Goal: Check status: Check status

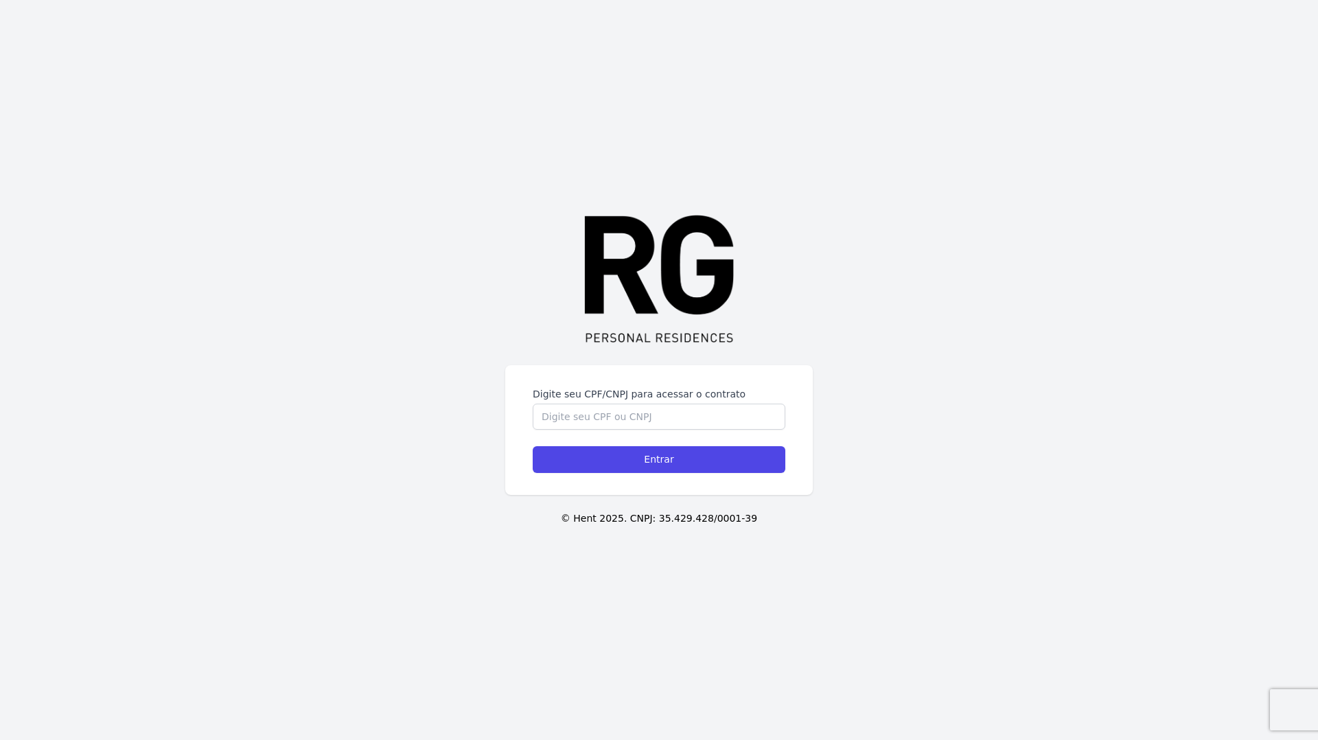
click at [603, 353] on div "Digite seu CPF/CNPJ para acessar o contrato Entrar © Hent 2025. CNPJ: 35.429.42…" at bounding box center [659, 370] width 1318 height 740
click at [612, 415] on input "Digite seu CPF/CNPJ para acessar o contrato" at bounding box center [659, 417] width 253 height 26
type input "08140123706"
click at [533, 446] on input "Entrar" at bounding box center [659, 459] width 253 height 27
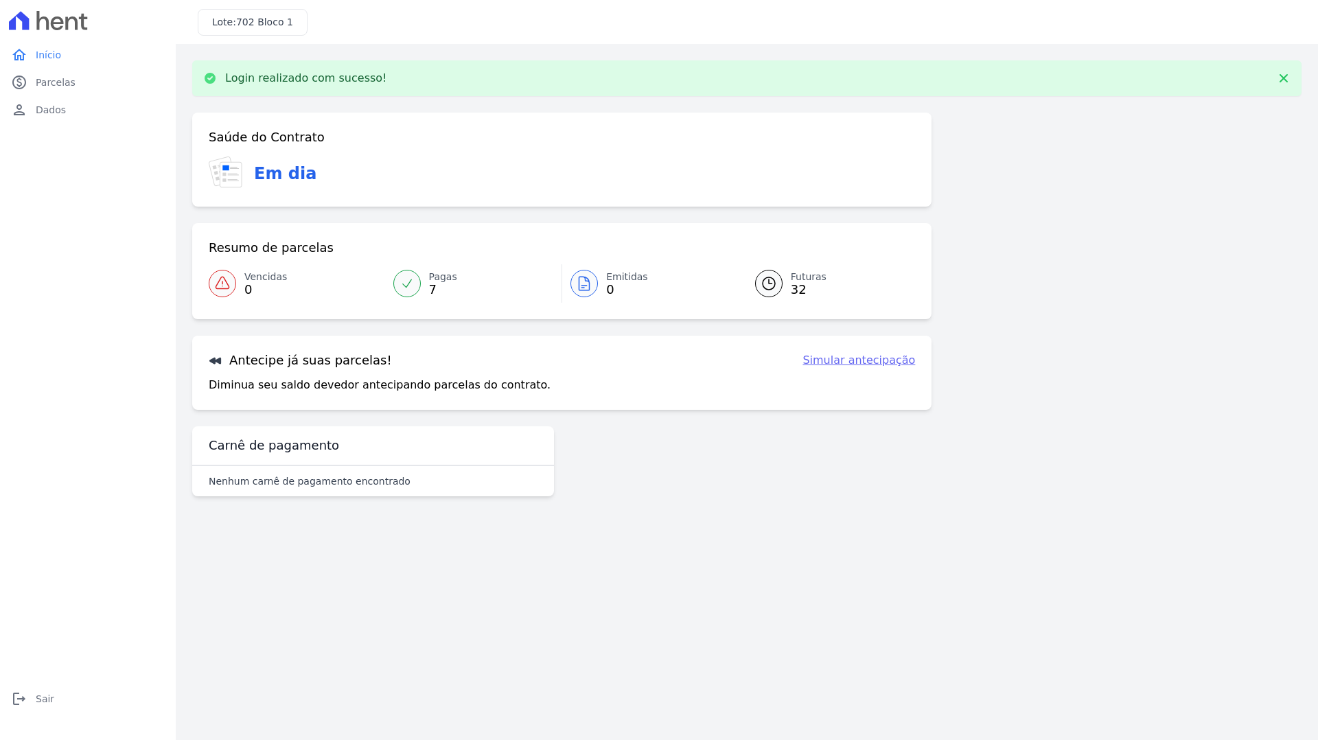
click at [408, 283] on icon at bounding box center [407, 284] width 14 height 14
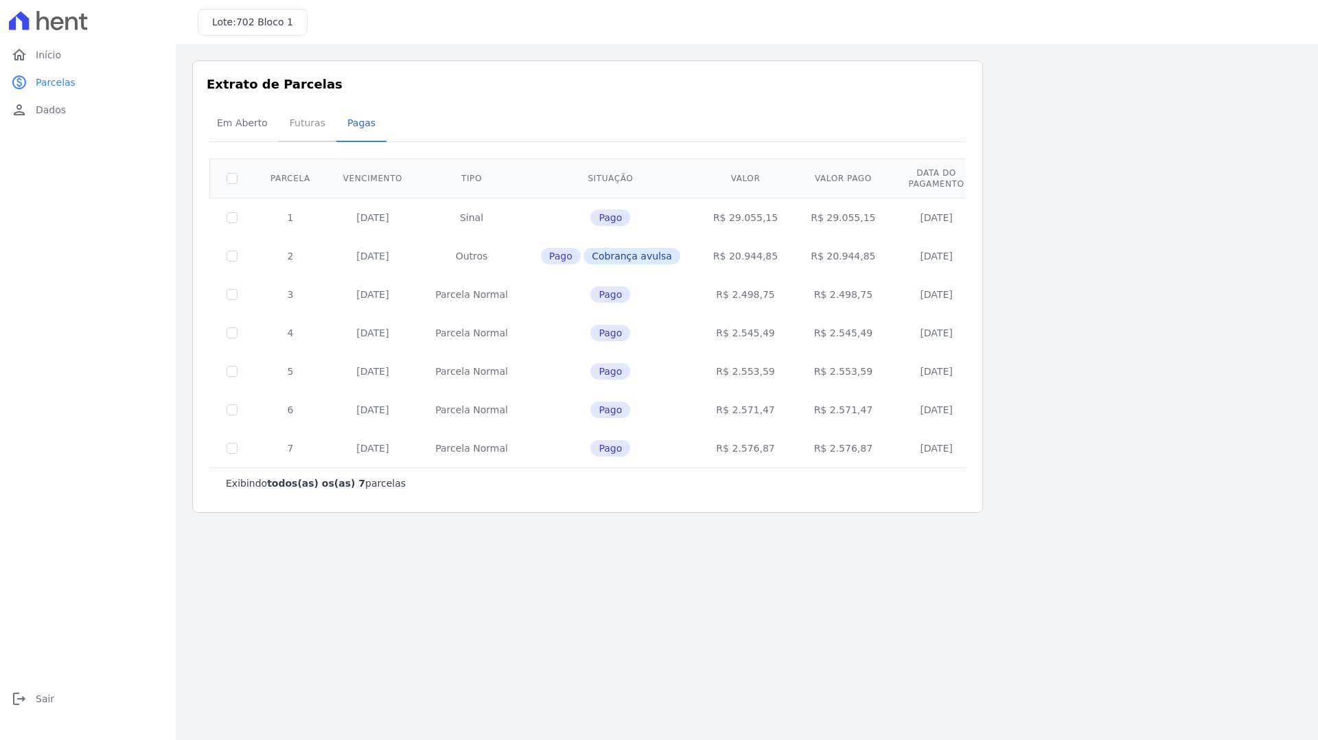
click at [300, 129] on span "Futuras" at bounding box center [307, 122] width 52 height 27
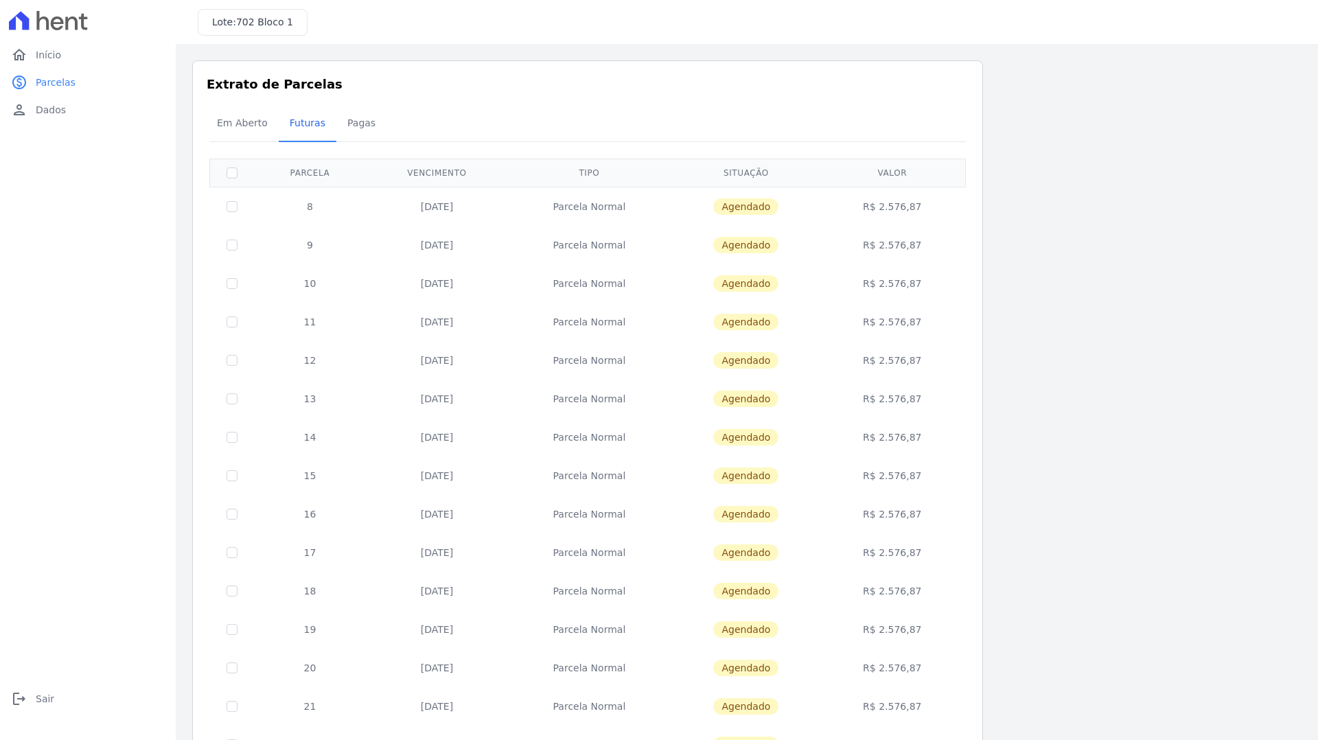
scroll to position [295, 0]
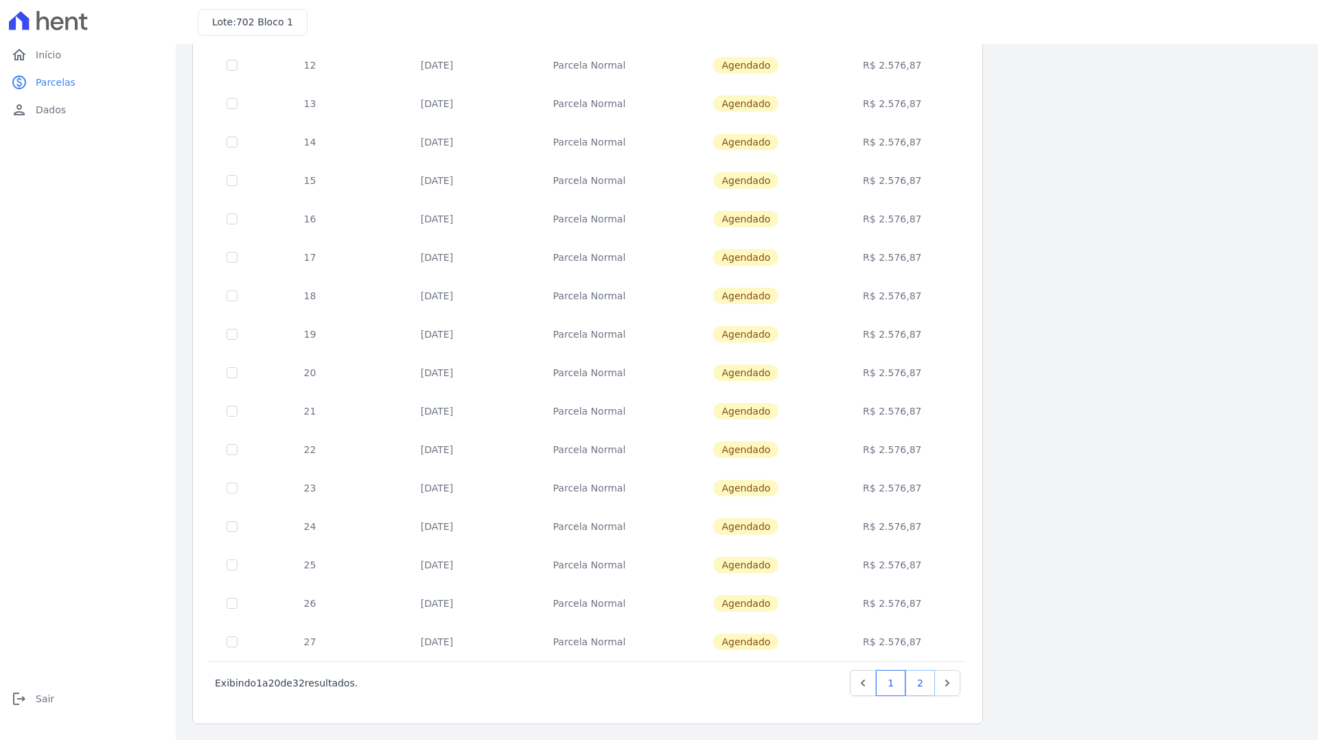
click at [914, 689] on link "2" at bounding box center [920, 683] width 30 height 26
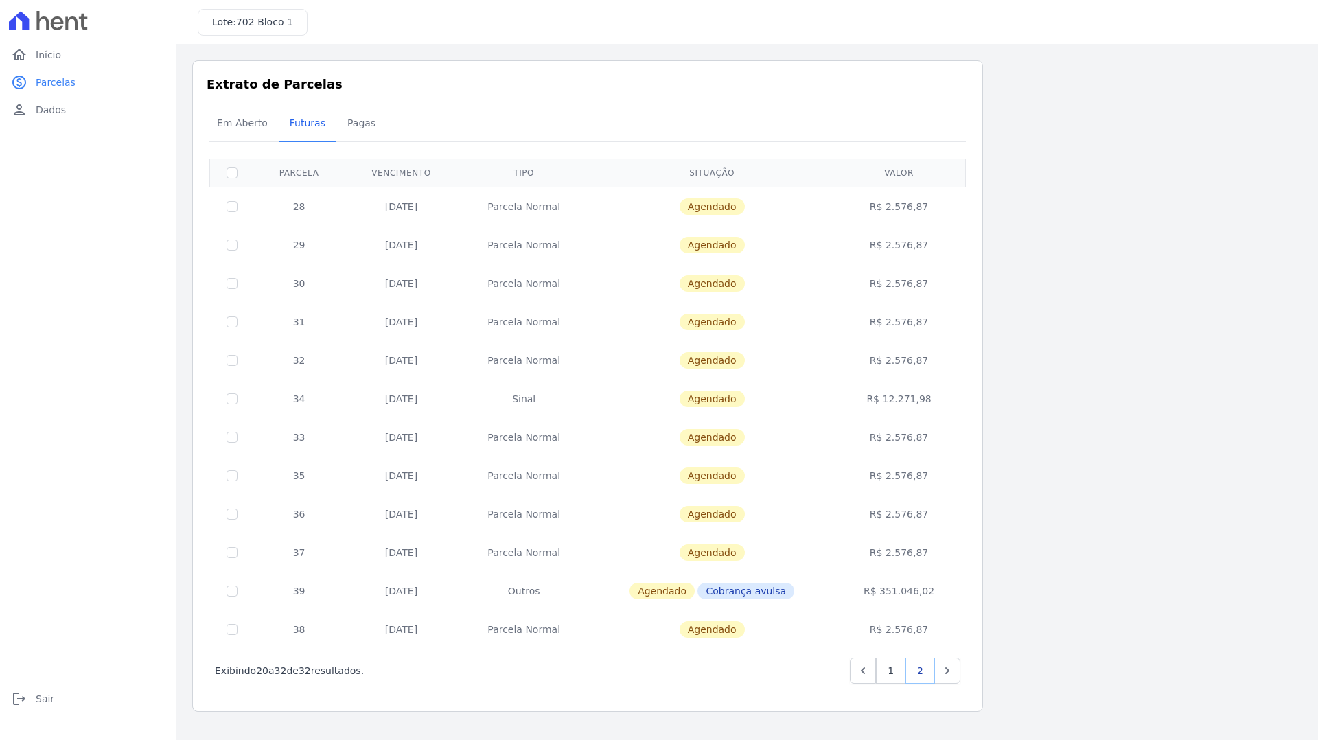
click at [916, 667] on link "2" at bounding box center [920, 671] width 30 height 26
click at [896, 669] on link "1" at bounding box center [891, 671] width 30 height 26
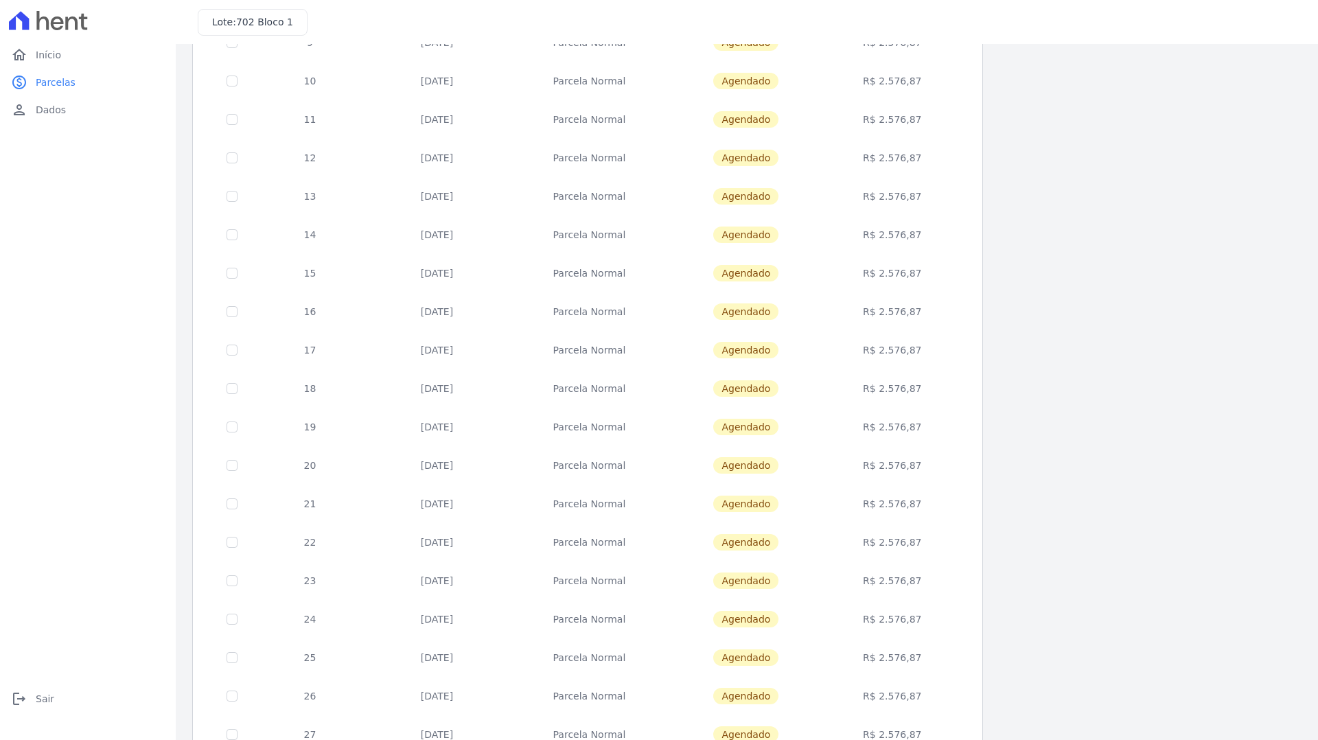
scroll to position [295, 0]
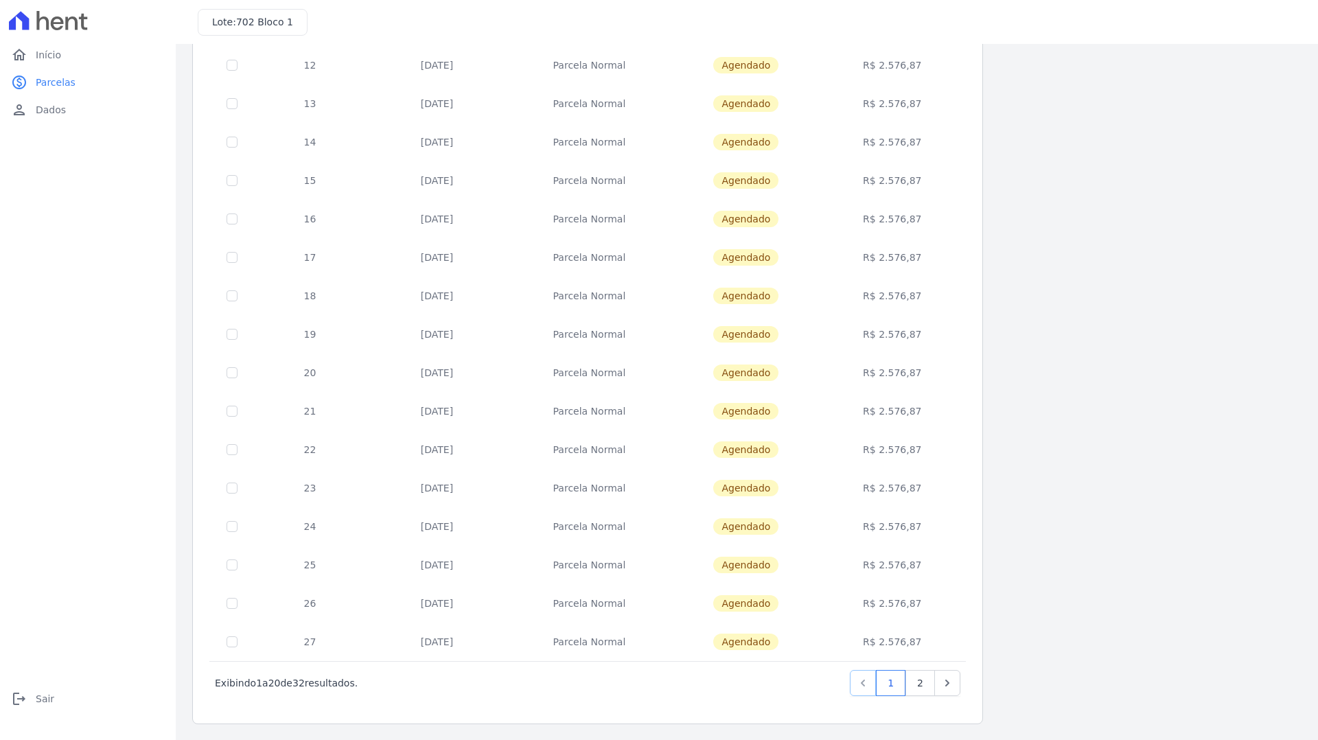
click at [866, 680] on icon "Previous" at bounding box center [863, 683] width 14 height 14
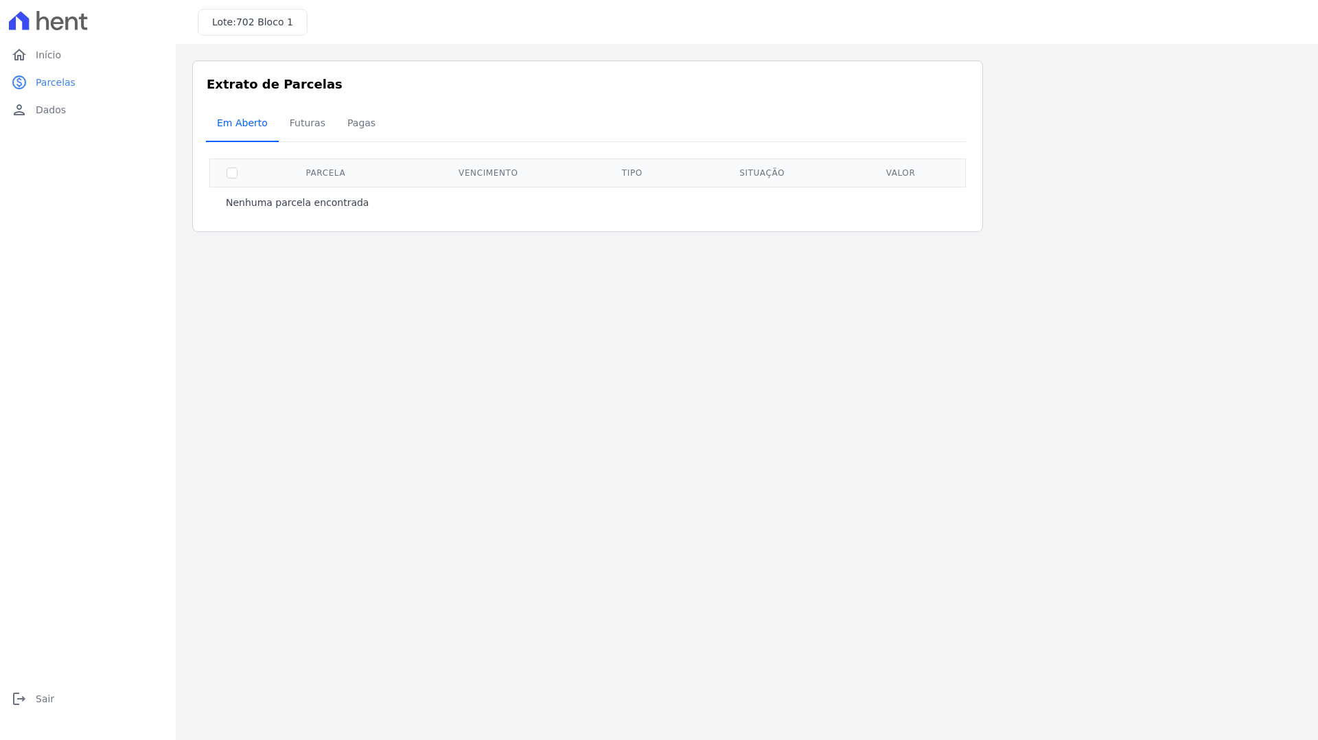
click at [237, 126] on span "Em Aberto" at bounding box center [242, 122] width 67 height 27
click at [356, 132] on span "Pagas" at bounding box center [361, 122] width 45 height 27
